Goal: Transaction & Acquisition: Purchase product/service

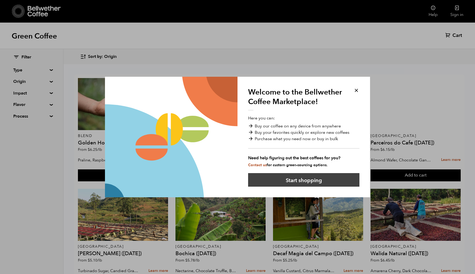
click at [291, 181] on button "Start shopping" at bounding box center [303, 180] width 111 height 14
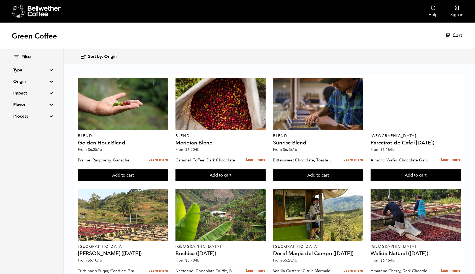
click at [42, 82] on summary "Origin" at bounding box center [31, 81] width 37 height 6
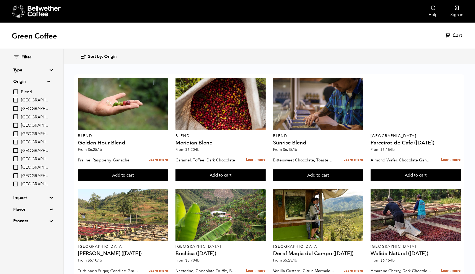
click at [42, 82] on summary "Origin" at bounding box center [31, 81] width 37 height 6
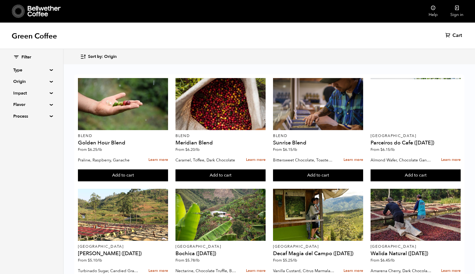
click at [40, 69] on summary "Type" at bounding box center [31, 70] width 37 height 6
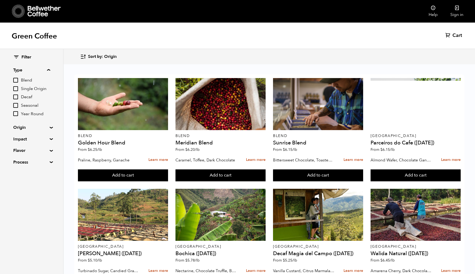
click at [37, 89] on span "Single Origin" at bounding box center [35, 89] width 29 height 6
click at [0, 0] on input "Single Origin" at bounding box center [0, 0] width 0 height 0
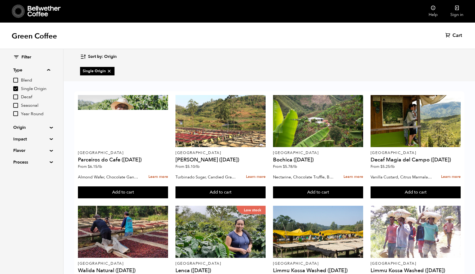
click at [17, 89] on input "Single Origin" at bounding box center [15, 88] width 5 height 5
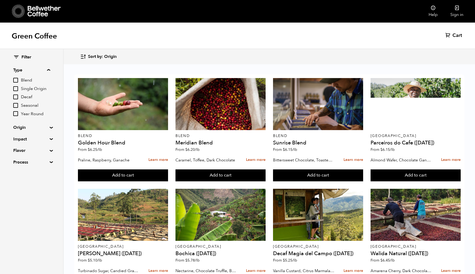
click at [16, 88] on input "Single Origin" at bounding box center [15, 88] width 5 height 5
checkbox input "true"
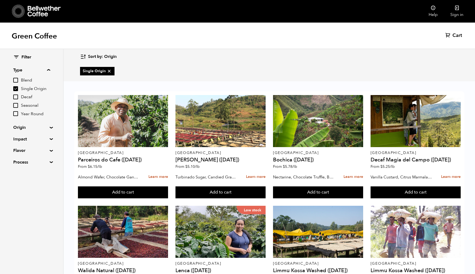
click at [84, 54] on icon "button" at bounding box center [83, 57] width 6 height 6
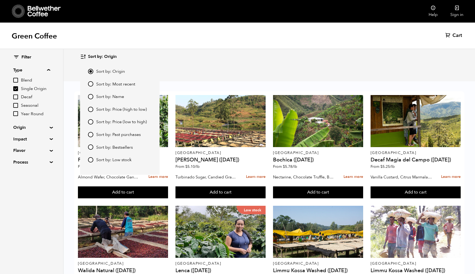
click at [89, 107] on input "Sort by: Price (high to low)" at bounding box center [90, 109] width 5 height 5
radio input "true"
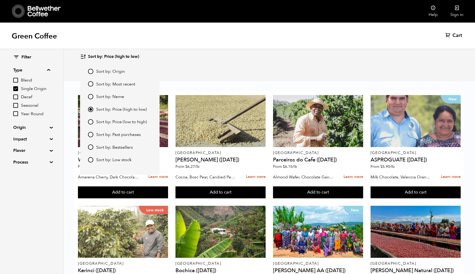
click at [150, 48] on div "Green Coffee Cart (0)" at bounding box center [237, 36] width 475 height 27
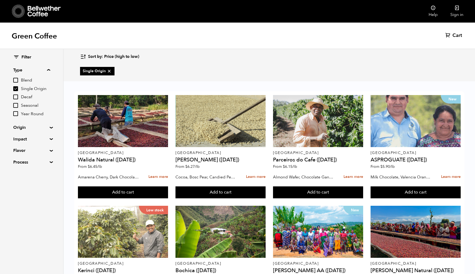
click at [121, 57] on span "Sort by: Price (high to low)" at bounding box center [113, 57] width 51 height 6
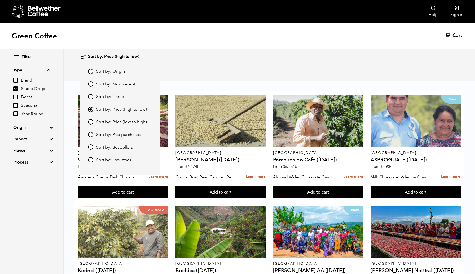
click at [90, 146] on input "Sort by: Bestsellers" at bounding box center [90, 146] width 5 height 5
radio input "true"
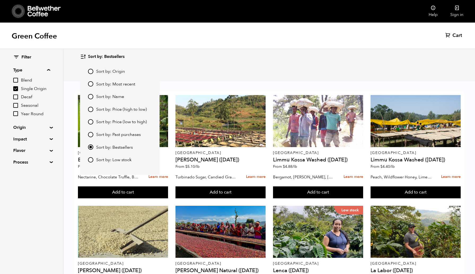
click at [182, 54] on div "Sort by: Bestsellers Sort by: Origin Sort by: Most recent Sort by: Name Sort by…" at bounding box center [269, 56] width 378 height 12
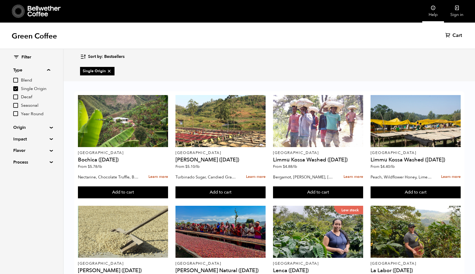
click at [432, 14] on link "Help" at bounding box center [433, 11] width 22 height 23
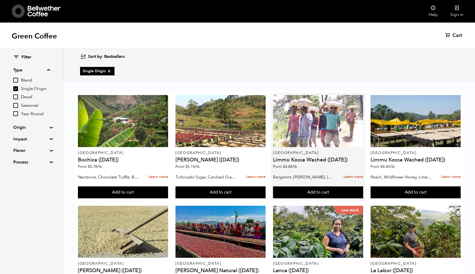
click at [345, 161] on h4 "Limmu Kossa Washed ([DATE])" at bounding box center [318, 159] width 90 height 5
click at [168, 191] on button "Add to cart" at bounding box center [123, 192] width 90 height 12
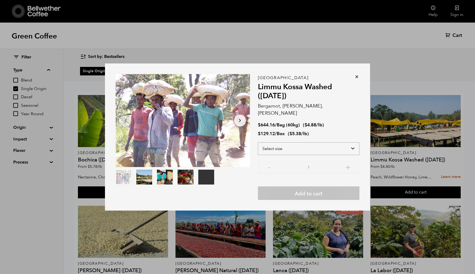
click at [283, 143] on select "Select size Bag (60kg) (132 lbs) Box (24 lbs)" at bounding box center [309, 148] width 102 height 13
click at [310, 143] on select "Select size Bag (60kg) (132 lbs) Box (24 lbs)" at bounding box center [309, 148] width 102 height 13
click at [358, 79] on icon at bounding box center [356, 76] width 5 height 5
